Goal: Task Accomplishment & Management: Complete application form

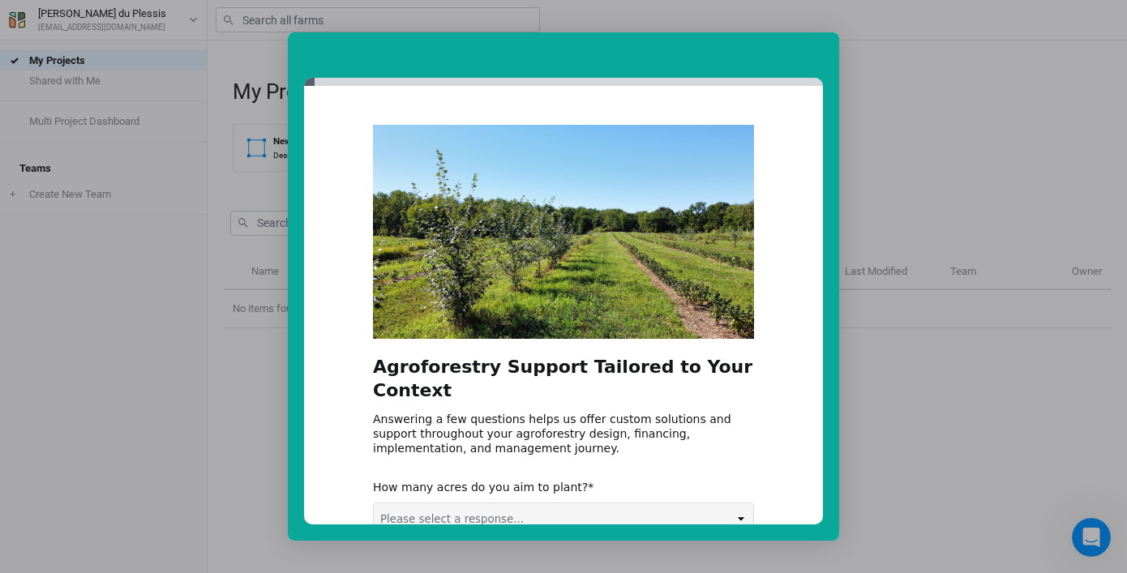
select select "100+ acres"
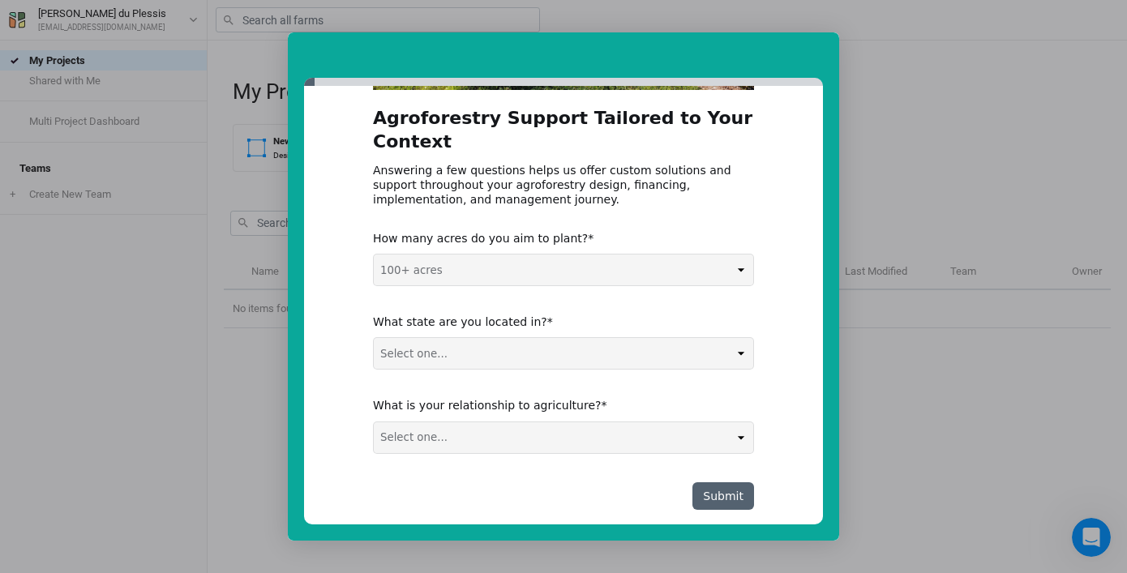
scroll to position [248, 0]
select select "Non-US"
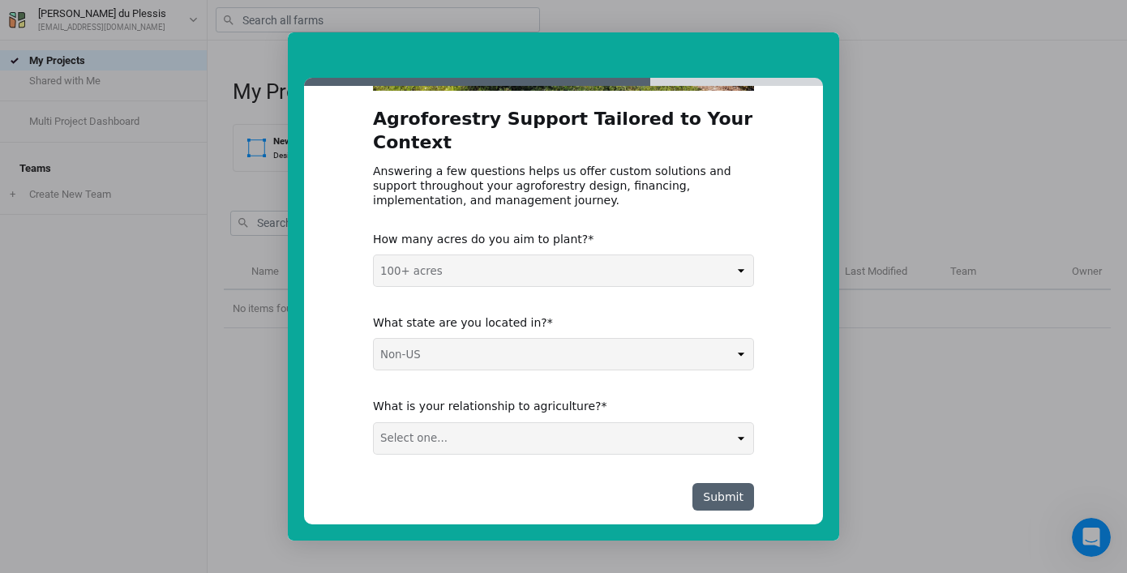
select select "Farmer / Landowner"
click at [726, 483] on button "Submit" at bounding box center [723, 497] width 62 height 28
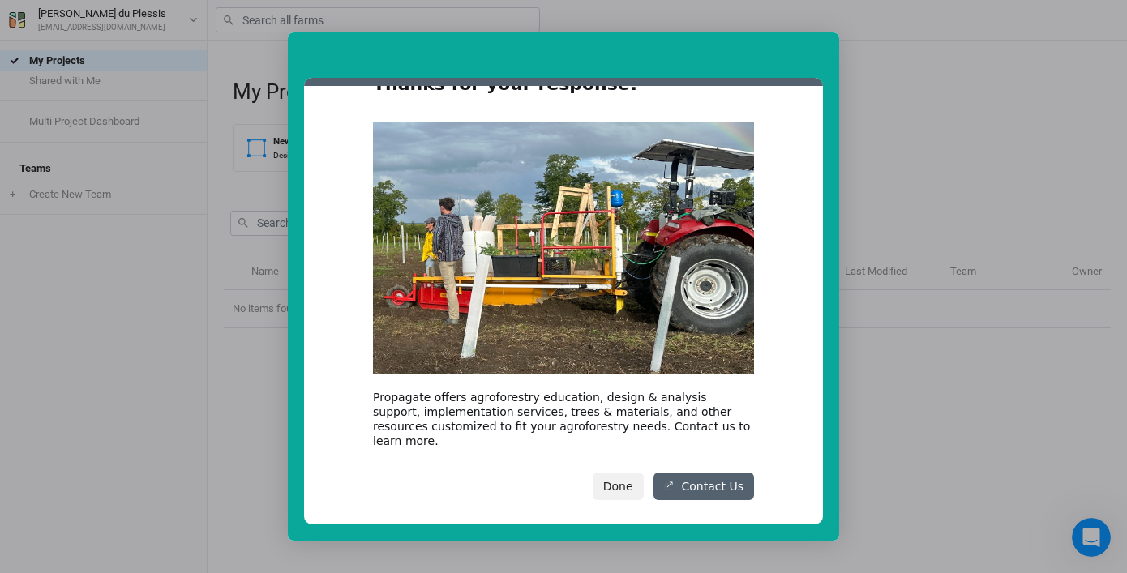
scroll to position [52, 0]
click at [619, 476] on button "Done" at bounding box center [618, 488] width 51 height 28
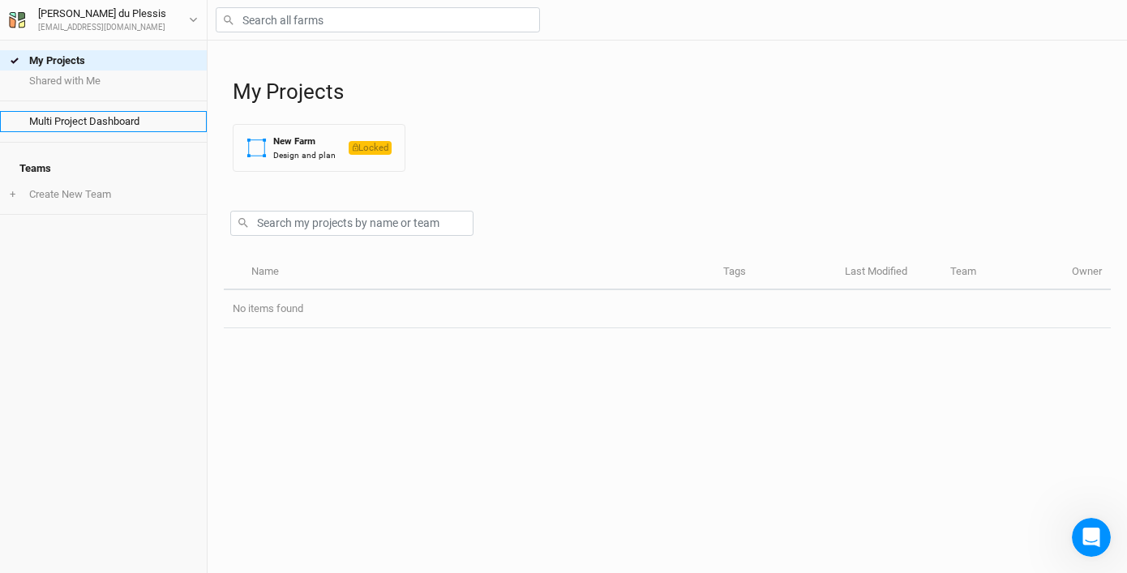
click at [102, 125] on link "Multi Project Dashboard" at bounding box center [103, 121] width 207 height 20
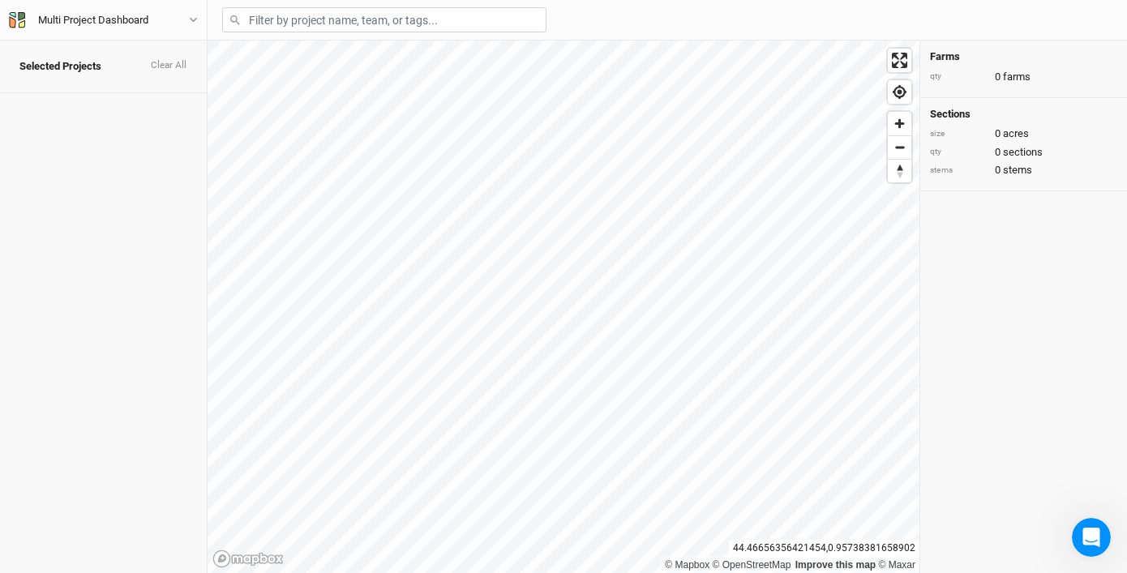
click at [94, 54] on h4 "Selected Projects Clear All" at bounding box center [103, 66] width 187 height 32
click at [903, 151] on span "Zoom out" at bounding box center [900, 147] width 24 height 23
click at [194, 18] on icon "button" at bounding box center [193, 19] width 9 height 9
click at [164, 103] on button "Metric" at bounding box center [157, 100] width 44 height 24
click at [906, 148] on span "Zoom out" at bounding box center [900, 147] width 24 height 23
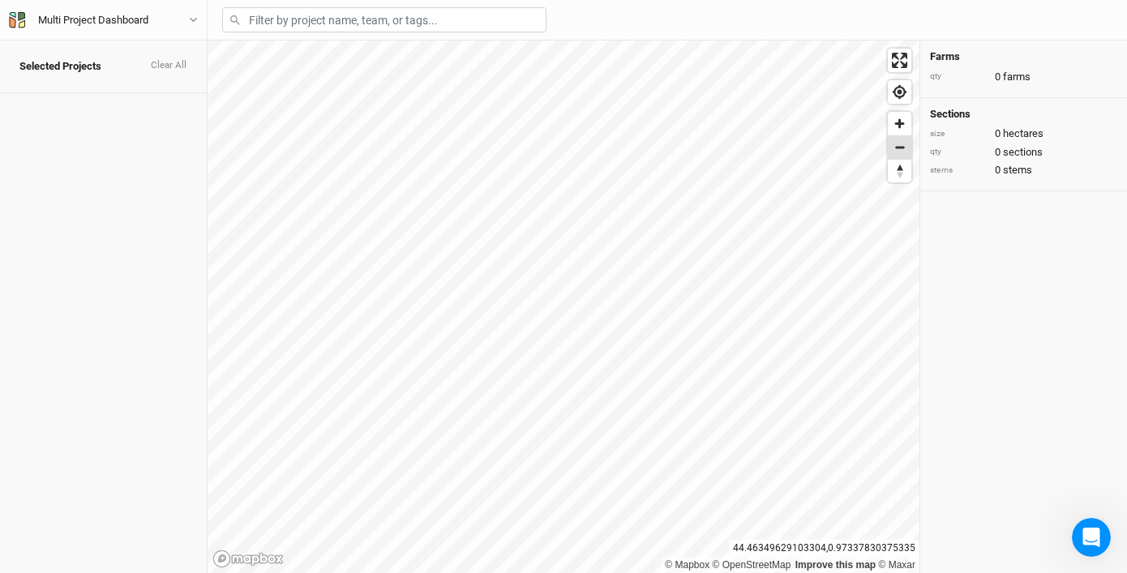
click at [906, 148] on span "Zoom out" at bounding box center [900, 147] width 24 height 23
click at [905, 148] on span "Zoom out" at bounding box center [900, 147] width 24 height 23
click at [325, 25] on input "text" at bounding box center [384, 19] width 324 height 25
click at [108, 12] on div "Multi Project Dashboard" at bounding box center [85, 20] width 152 height 16
click at [139, 70] on button "User settings" at bounding box center [135, 66] width 128 height 21
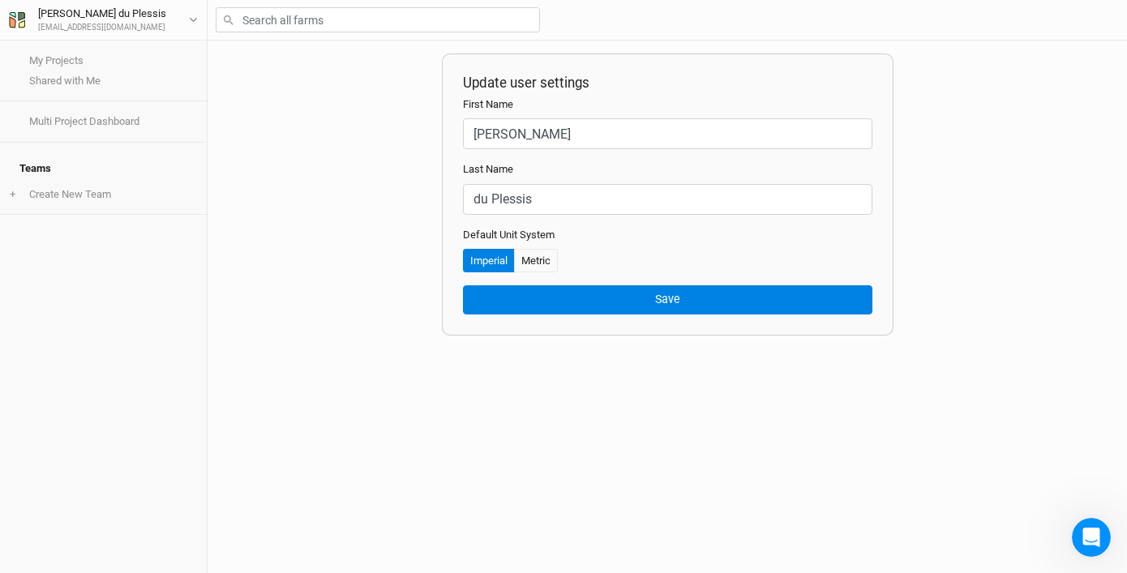
click at [217, 193] on div "Update user settings First Name [PERSON_NAME] Last Name du Plessis Default Unit…" at bounding box center [667, 307] width 919 height 533
click at [287, 208] on div "Update user settings First Name [PERSON_NAME] Last Name du Plessis Default Unit…" at bounding box center [667, 307] width 919 height 533
click at [104, 20] on div "[PERSON_NAME]" at bounding box center [102, 14] width 128 height 16
click at [259, 123] on div "Update user settings First Name [PERSON_NAME] Last Name du Plessis Default Unit…" at bounding box center [667, 307] width 919 height 533
click at [67, 58] on link "My Projects" at bounding box center [103, 60] width 207 height 20
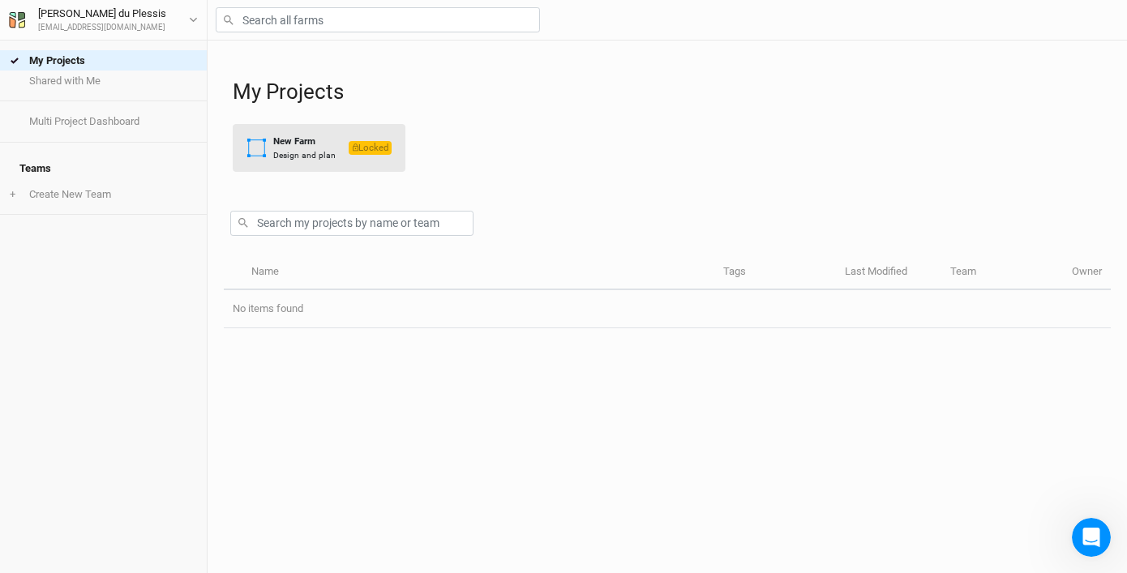
click at [322, 158] on div "Design and plan" at bounding box center [304, 155] width 62 height 12
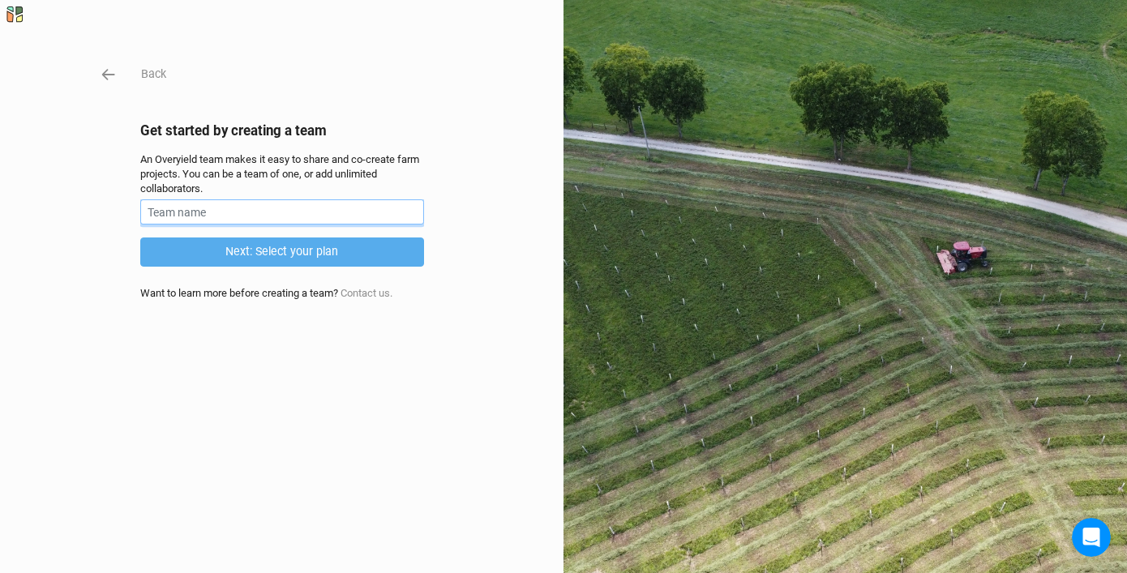
click at [234, 208] on input "text" at bounding box center [282, 211] width 284 height 25
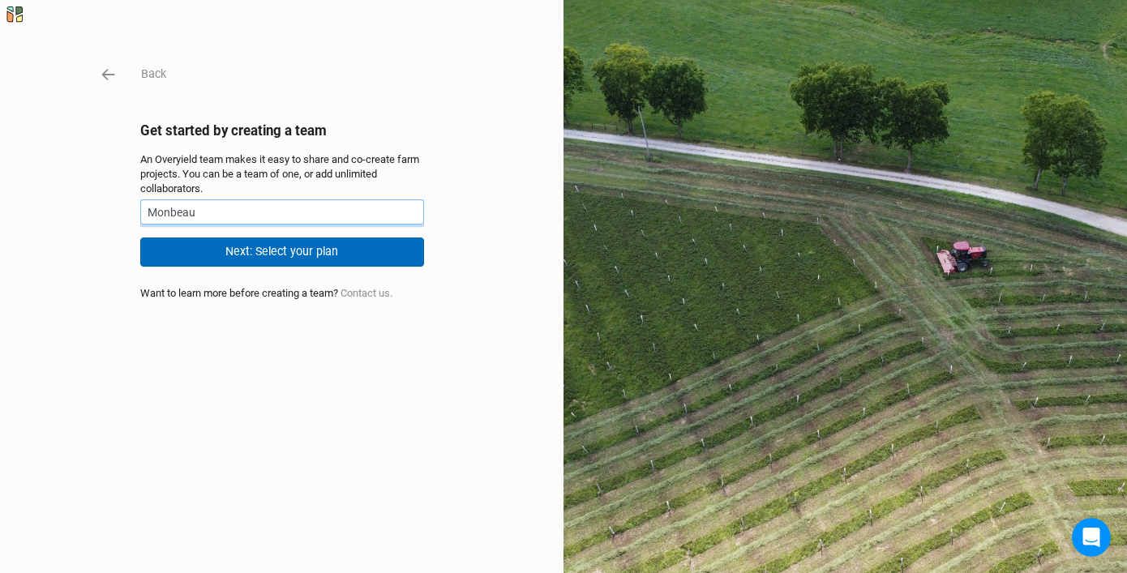
type input "Monbeau"
click at [303, 246] on button "Next: Select your plan" at bounding box center [282, 252] width 284 height 28
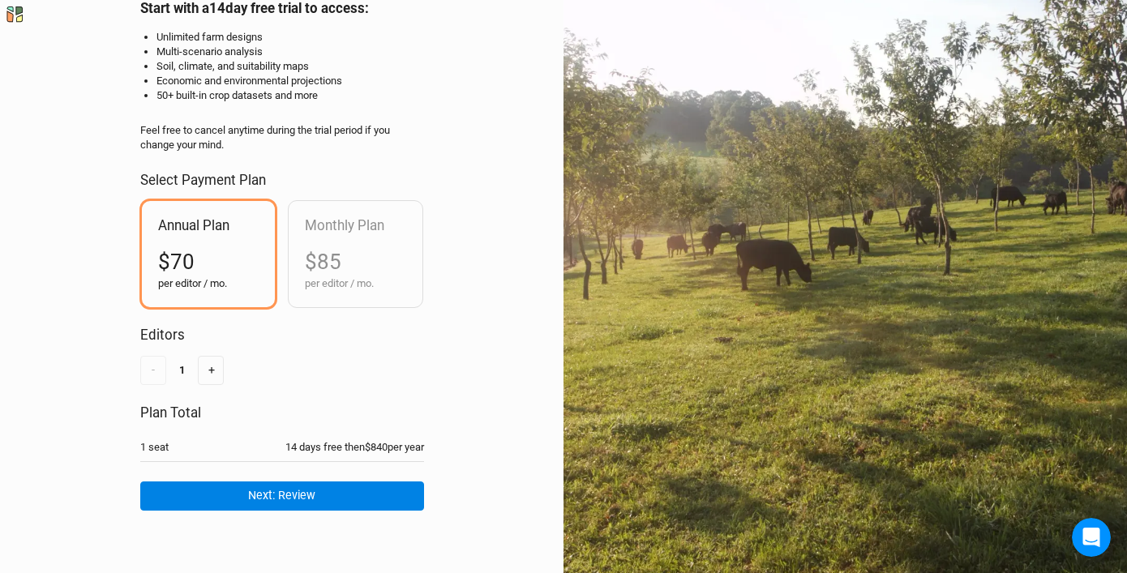
scroll to position [122, 0]
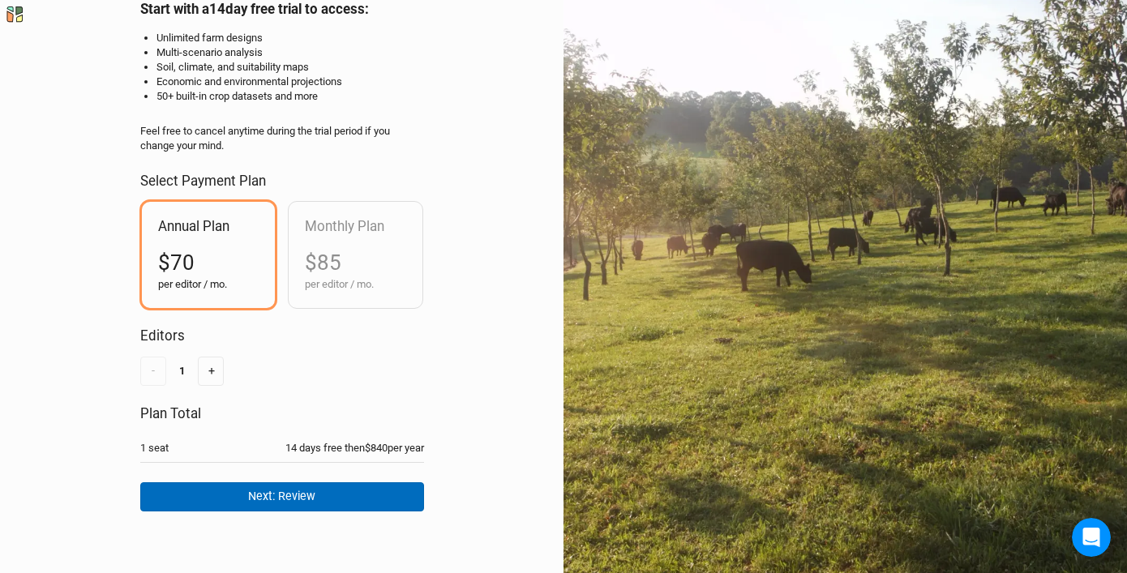
click at [324, 499] on button "Next: Review" at bounding box center [282, 496] width 284 height 28
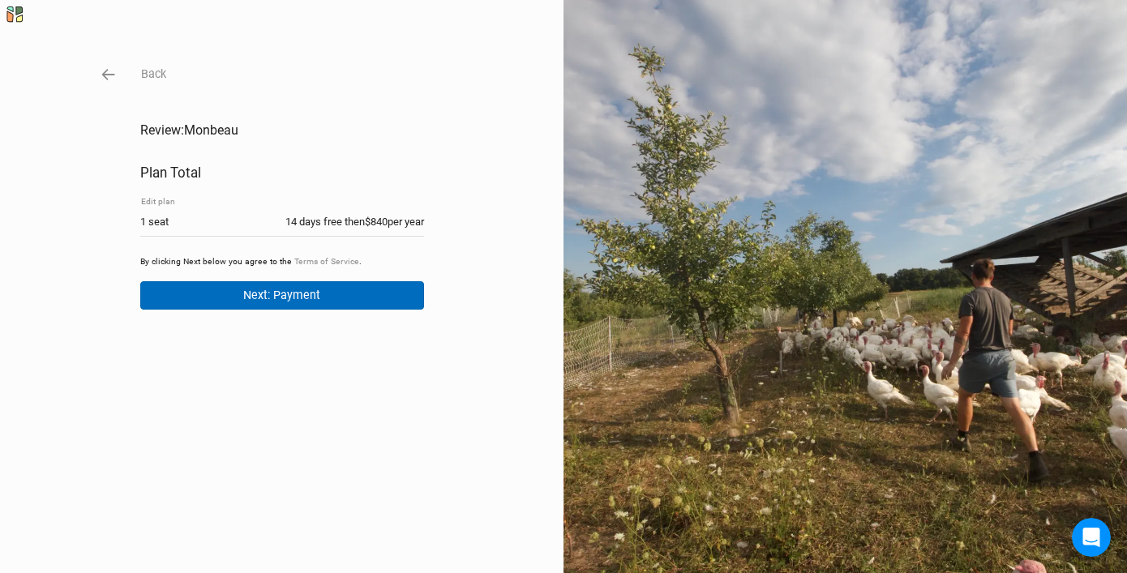
click at [321, 294] on button "Next: Payment" at bounding box center [282, 295] width 284 height 28
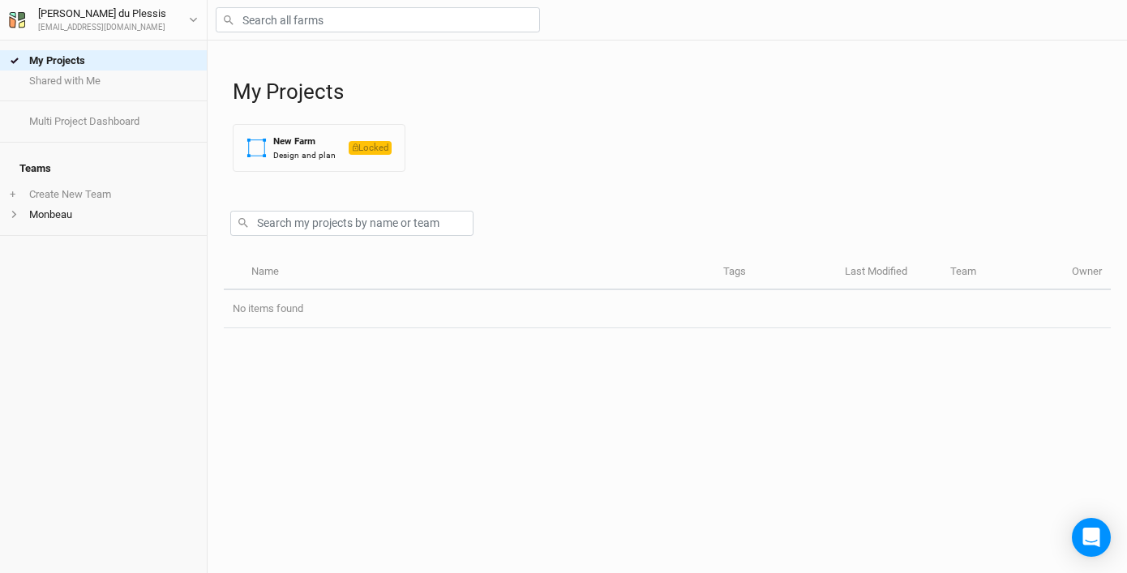
click at [200, 19] on div "Paul du Plessis pauldups@gmail.com User settings Imperial Metric Keyboard Short…" at bounding box center [104, 20] width 208 height 41
click at [191, 18] on icon "button" at bounding box center [193, 19] width 9 height 9
click at [462, 112] on div "My Projects New Farm Design and plan Locked" at bounding box center [672, 113] width 878 height 144
click at [63, 204] on li "Monbeau" at bounding box center [103, 214] width 207 height 20
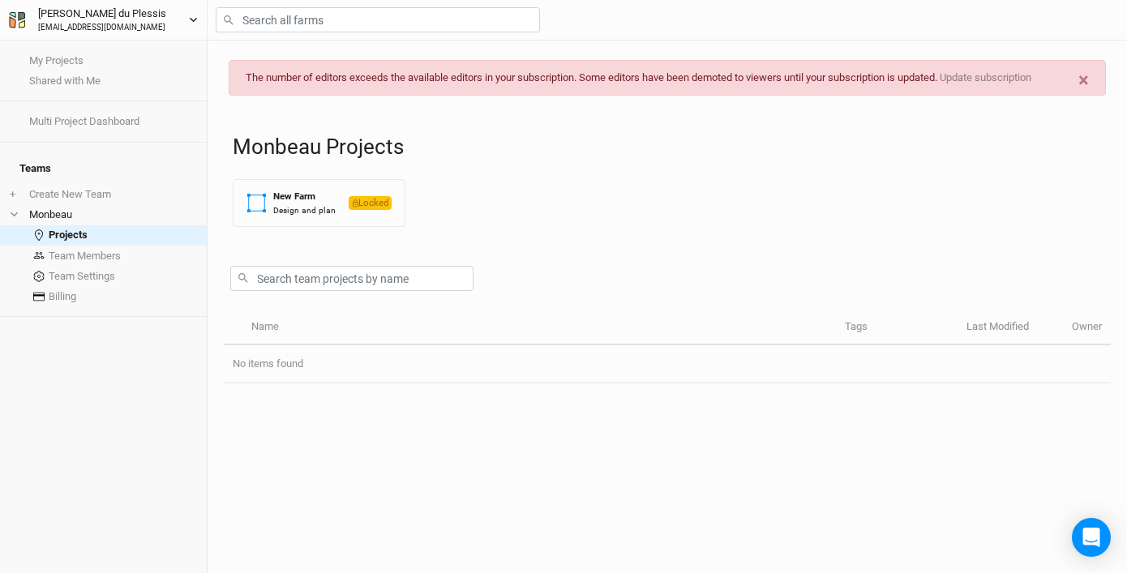
click at [17, 19] on icon "button" at bounding box center [17, 20] width 16 height 16
click at [559, 318] on th "Name" at bounding box center [539, 328] width 594 height 35
